Goal: Task Accomplishment & Management: Use online tool/utility

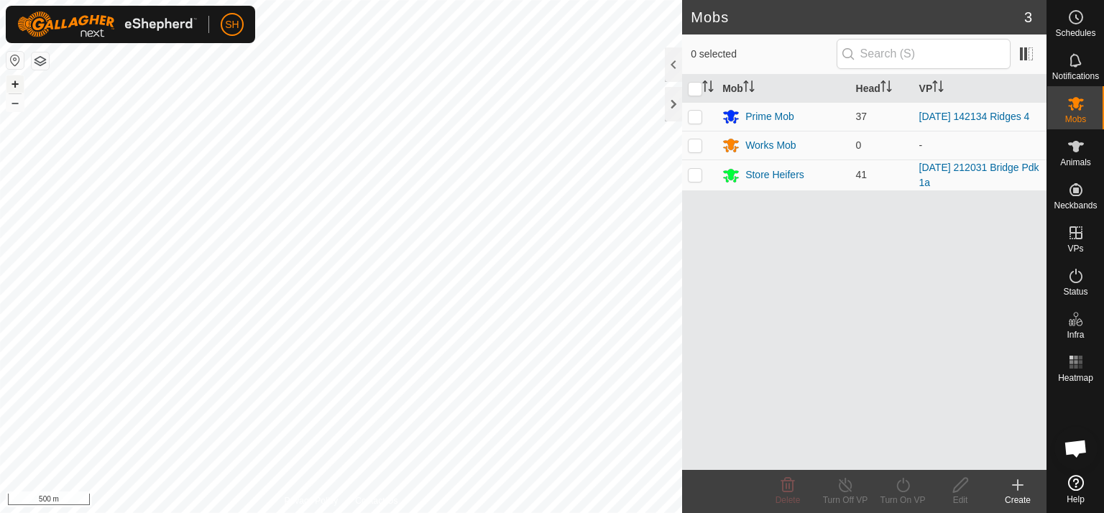
click at [11, 81] on button "+" at bounding box center [14, 83] width 17 height 17
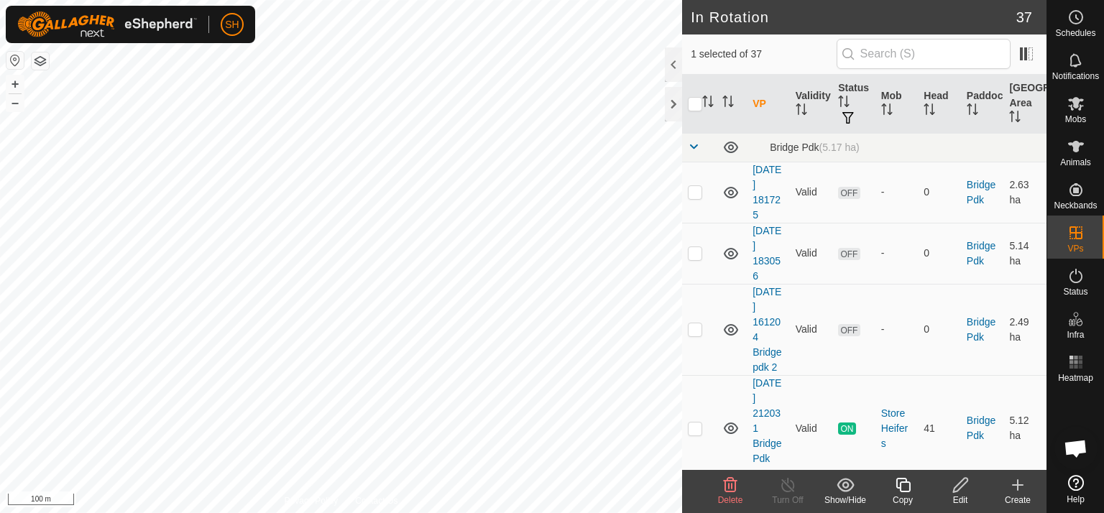
checkbox input "false"
checkbox input "true"
click at [1019, 486] on icon at bounding box center [1017, 484] width 17 height 17
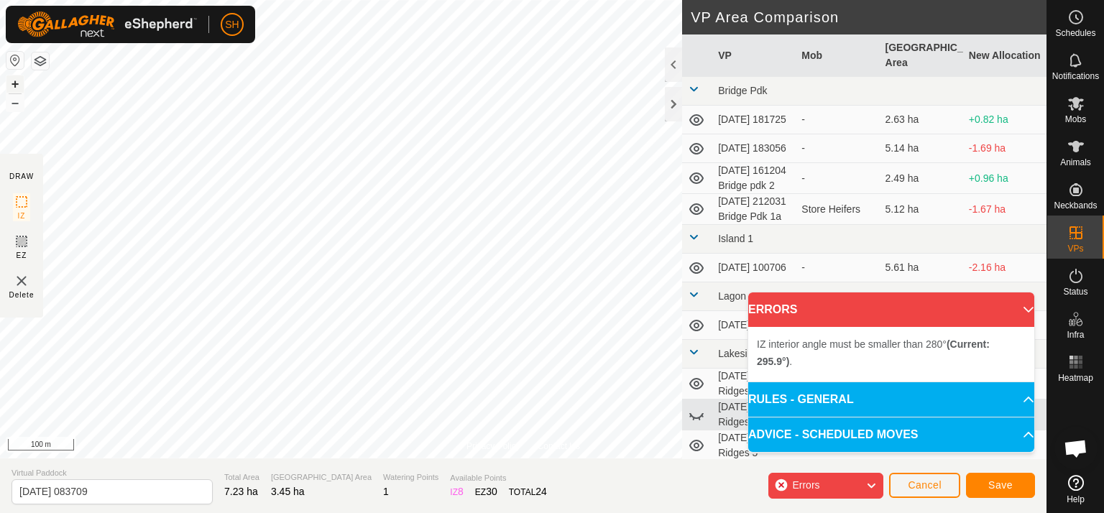
click at [22, 81] on button "+" at bounding box center [14, 83] width 17 height 17
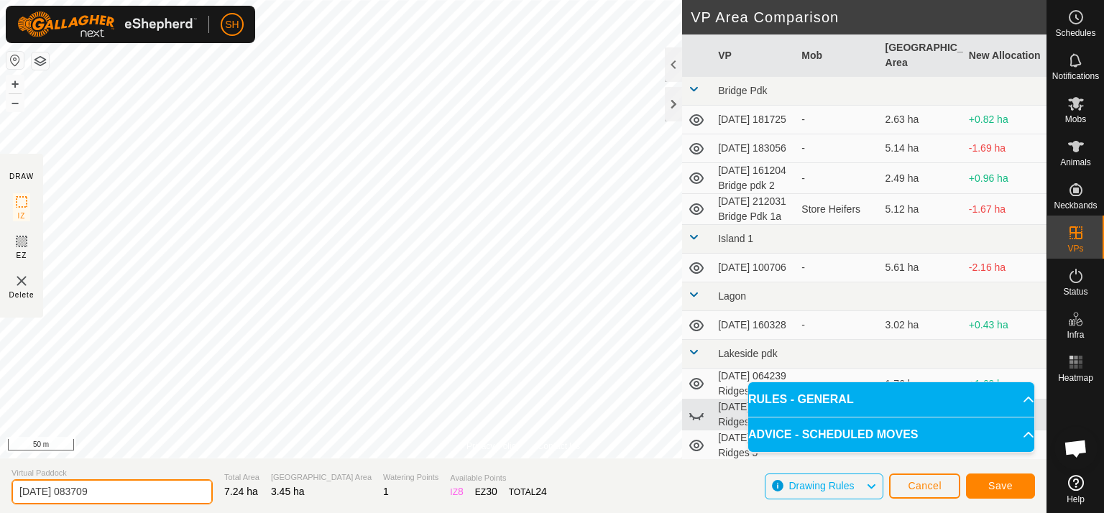
click at [113, 492] on input "[DATE] 083709" at bounding box center [111, 491] width 201 height 25
type input "[DATE] 083709 Ridges 4a"
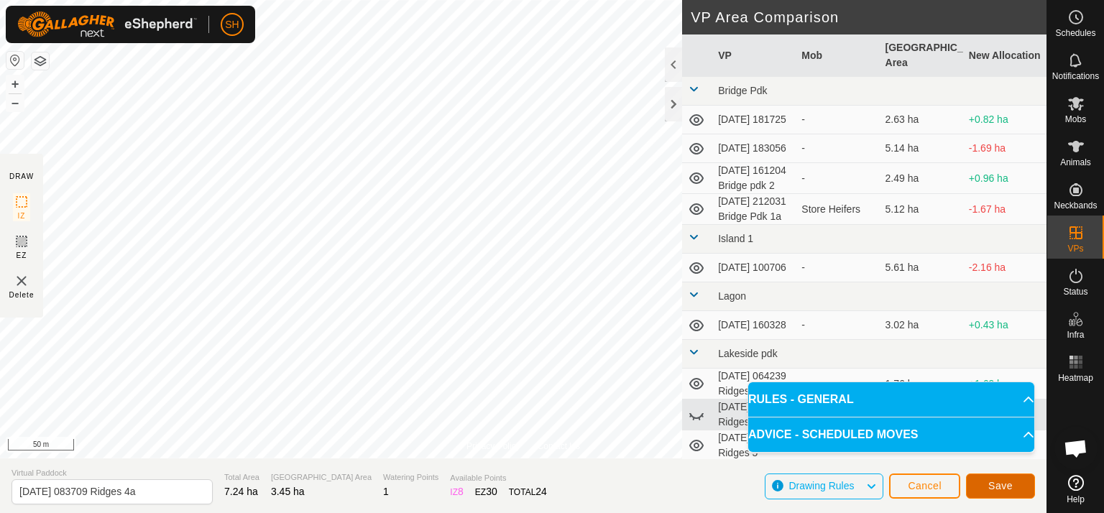
click at [992, 488] on span "Save" at bounding box center [1000, 485] width 24 height 11
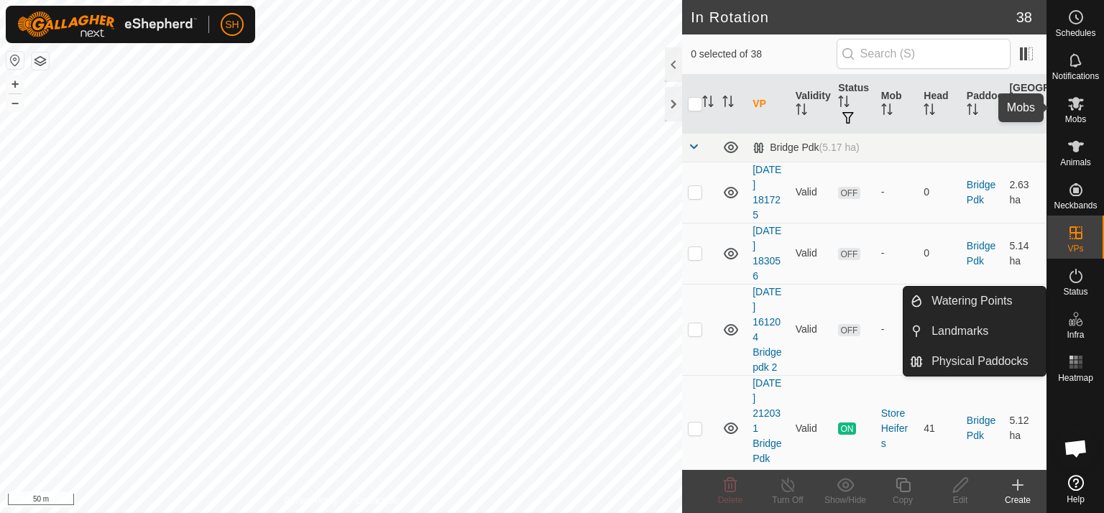
click at [1090, 108] on div "Mobs" at bounding box center [1075, 107] width 57 height 43
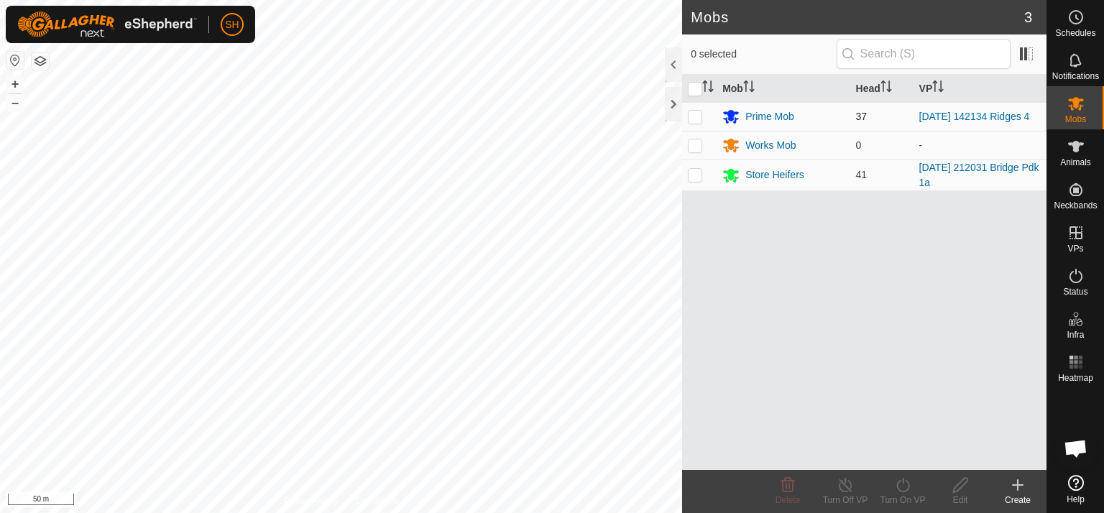
click at [694, 117] on p-checkbox at bounding box center [695, 116] width 14 height 11
checkbox input "true"
click at [899, 481] on icon at bounding box center [902, 485] width 13 height 14
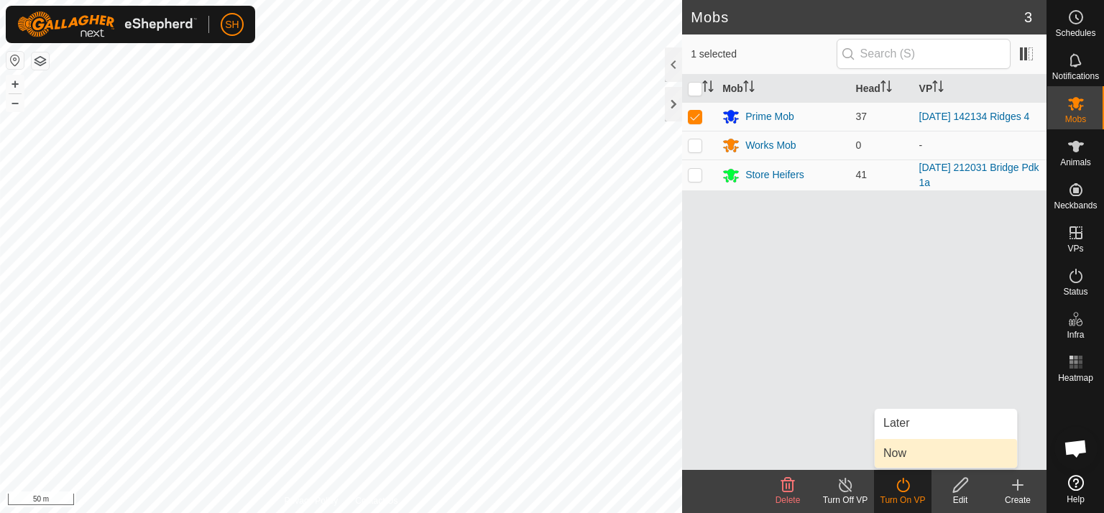
click at [908, 458] on link "Now" at bounding box center [946, 453] width 142 height 29
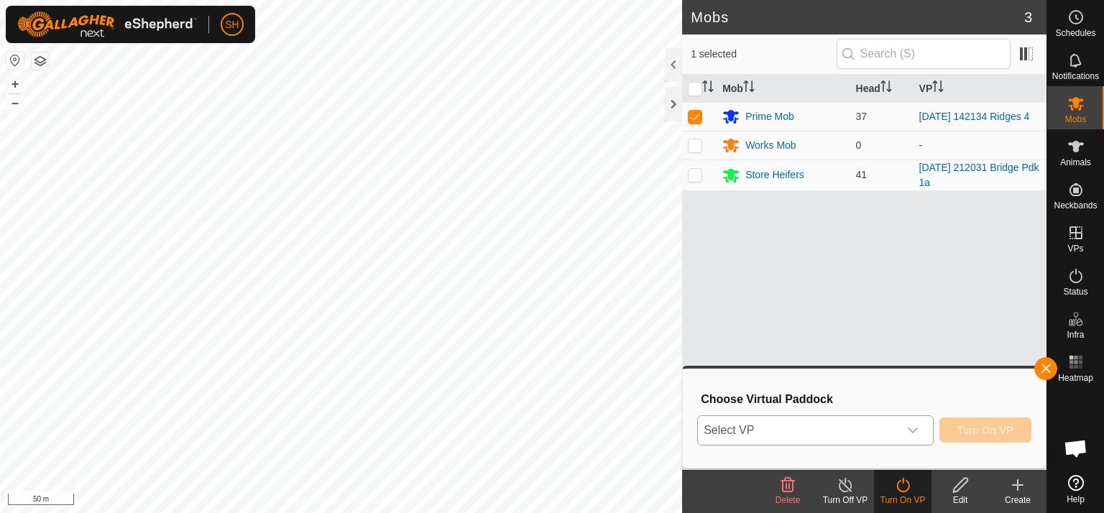
click at [905, 428] on div "dropdown trigger" at bounding box center [912, 430] width 29 height 29
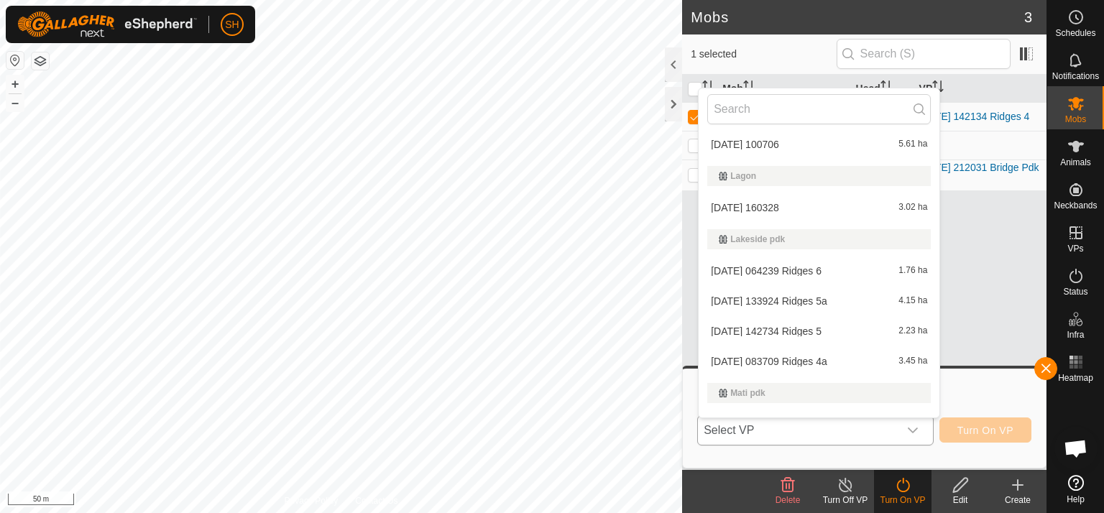
scroll to position [208, 0]
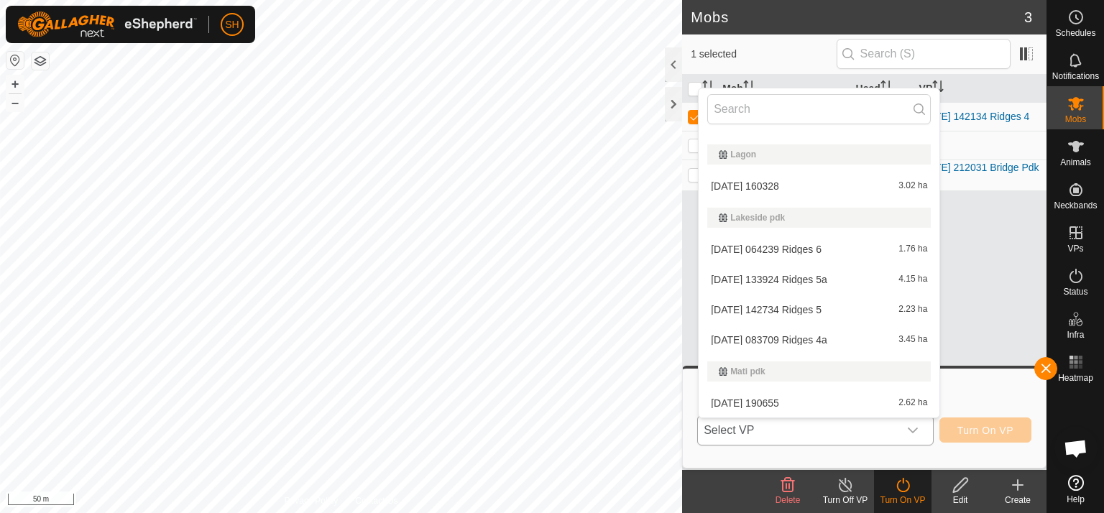
click at [802, 343] on li "[DATE] 083709 Ridges 4a 3.45 ha" at bounding box center [819, 340] width 241 height 29
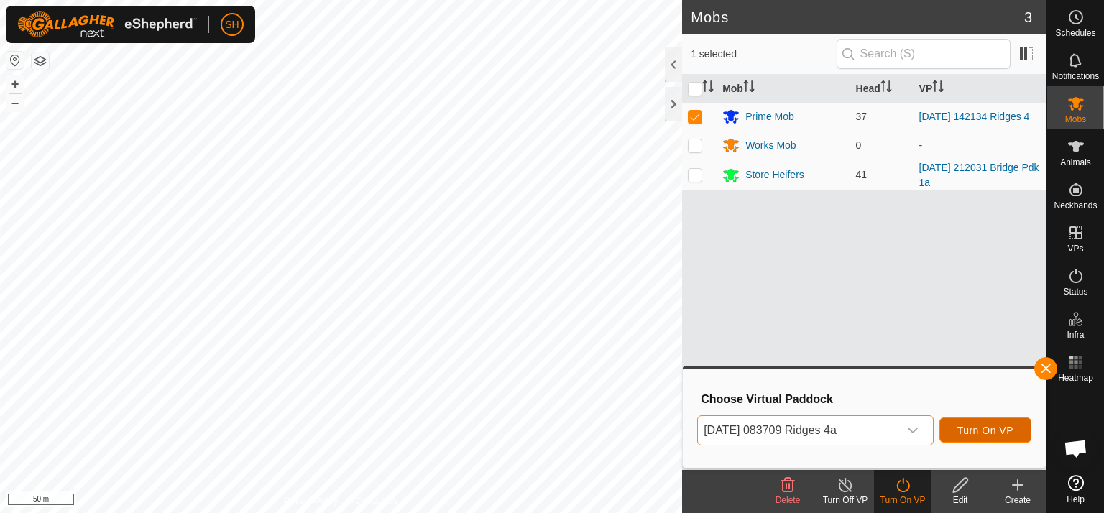
click at [996, 432] on span "Turn On VP" at bounding box center [985, 430] width 56 height 11
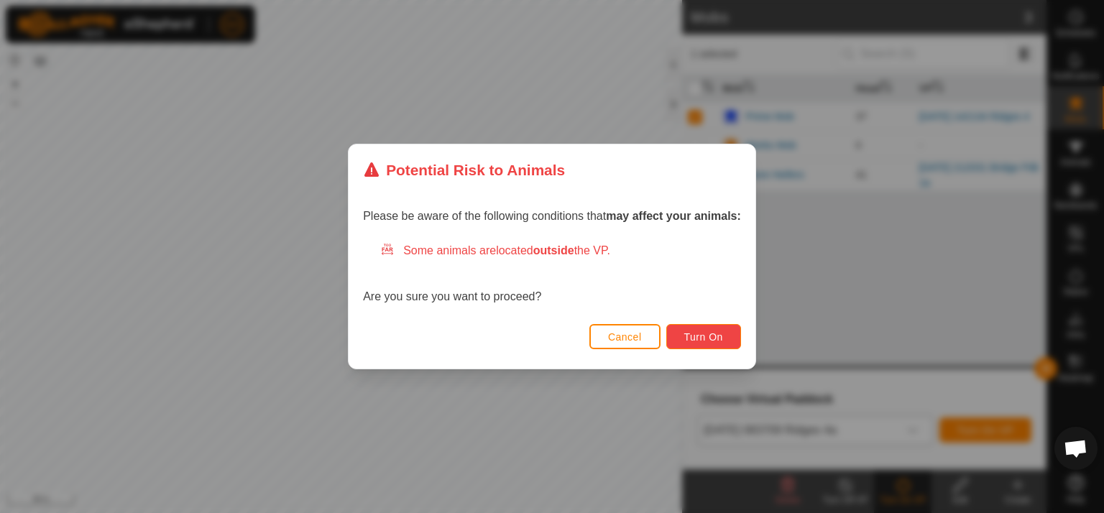
click at [706, 331] on span "Turn On" at bounding box center [703, 336] width 39 height 11
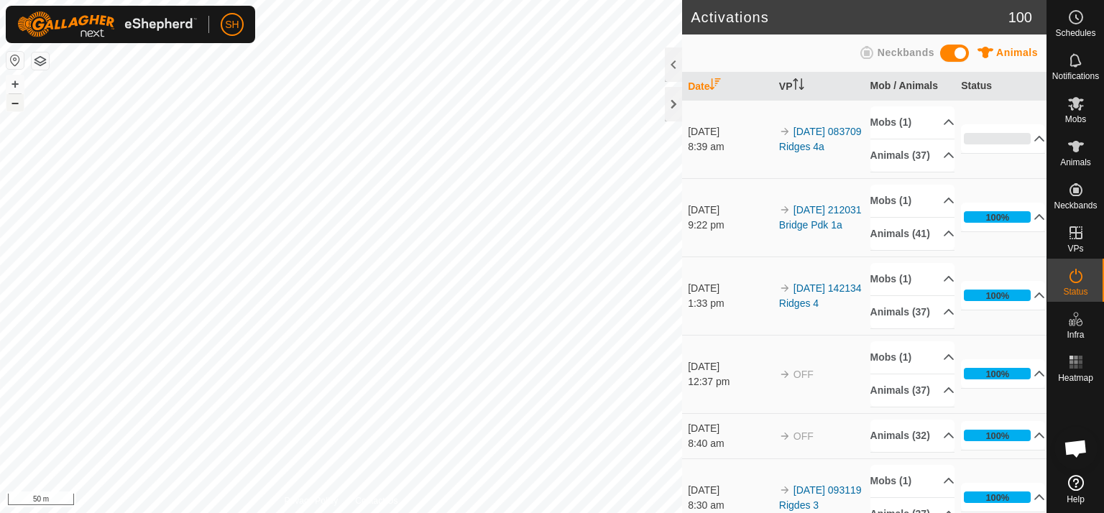
click at [9, 101] on button "–" at bounding box center [14, 102] width 17 height 17
click at [492, 0] on html "SH Schedules Notifications Mobs Animals Neckbands VPs Status Infra Heatmap Help…" at bounding box center [552, 256] width 1104 height 513
click at [1084, 108] on es-mob-svg-icon at bounding box center [1076, 103] width 26 height 23
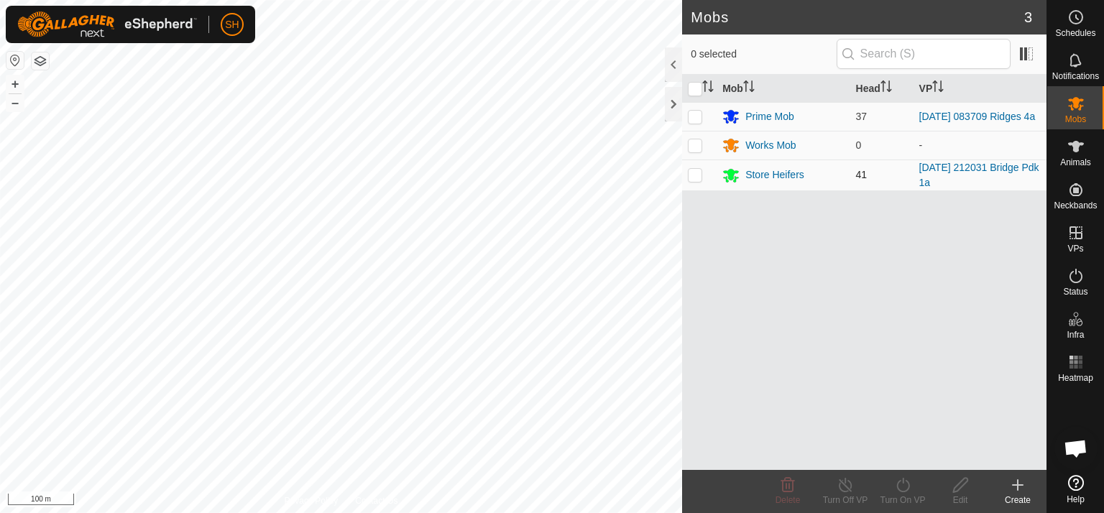
click at [691, 180] on p-checkbox at bounding box center [695, 174] width 14 height 11
checkbox input "true"
click at [842, 487] on icon at bounding box center [846, 484] width 18 height 17
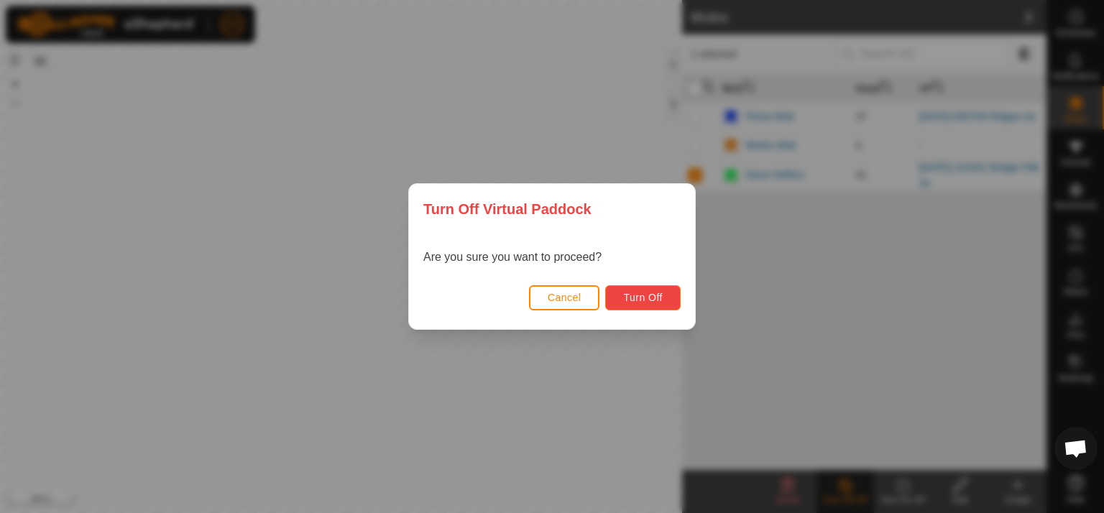
click at [647, 295] on span "Turn Off" at bounding box center [643, 297] width 40 height 11
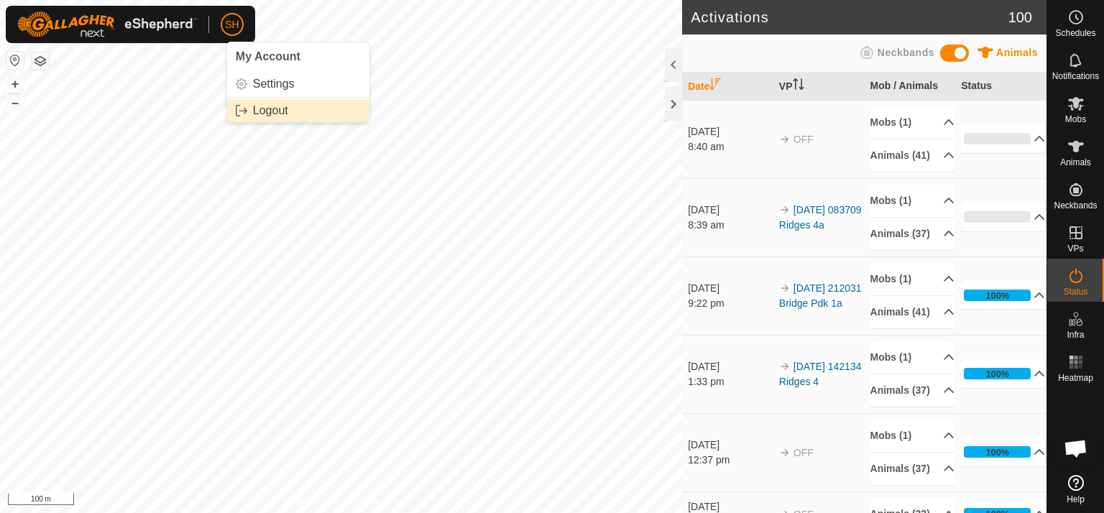
click at [267, 113] on link "Logout" at bounding box center [298, 110] width 142 height 23
